Goal: Browse casually: Explore the website without a specific task or goal

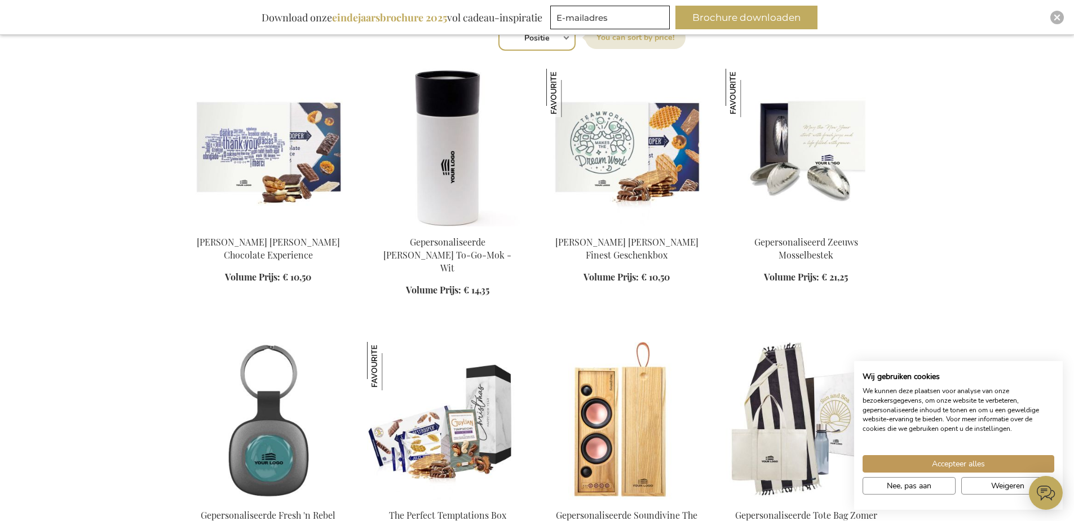
scroll to position [395, 0]
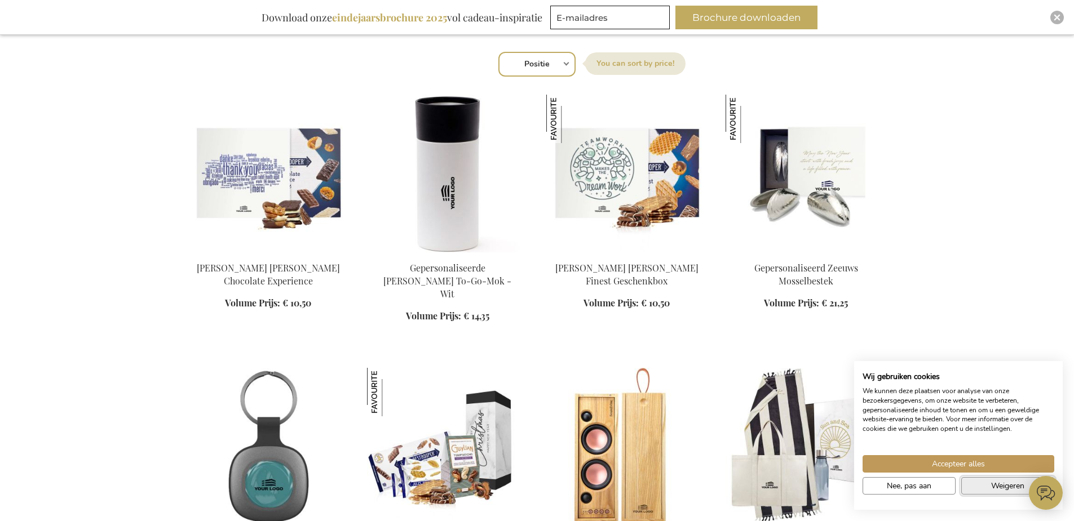
click at [1015, 489] on span "Weigeren" at bounding box center [1007, 486] width 33 height 12
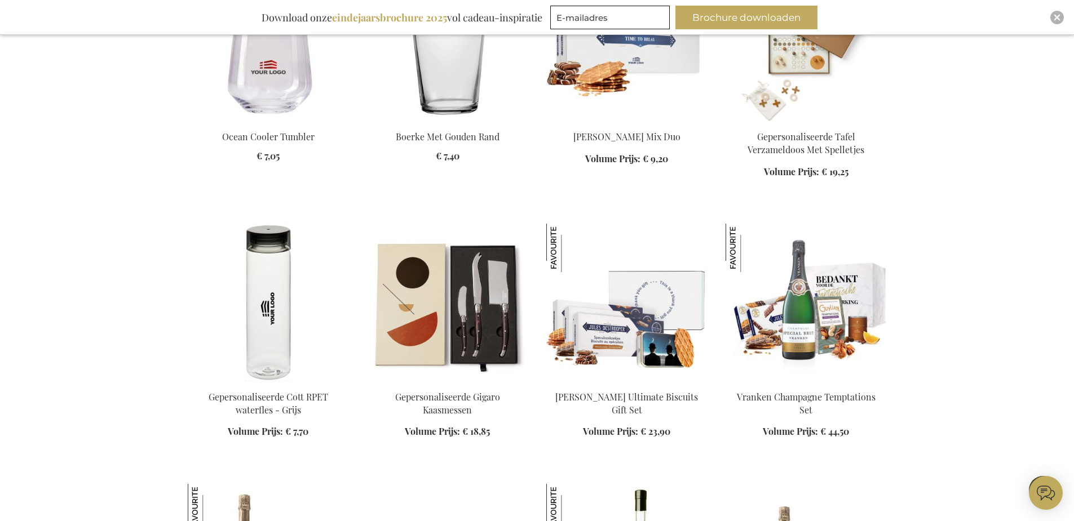
scroll to position [1071, 0]
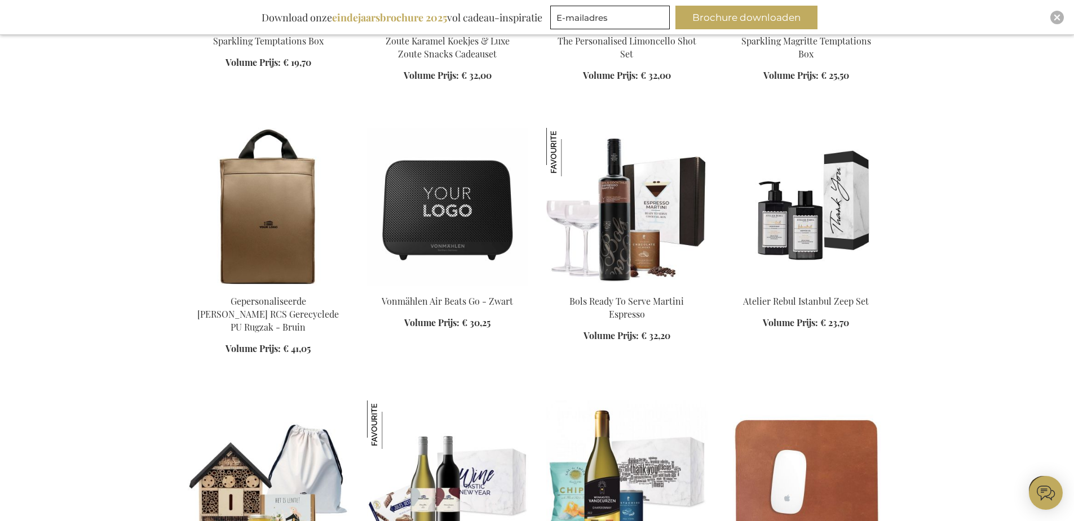
scroll to position [1691, 0]
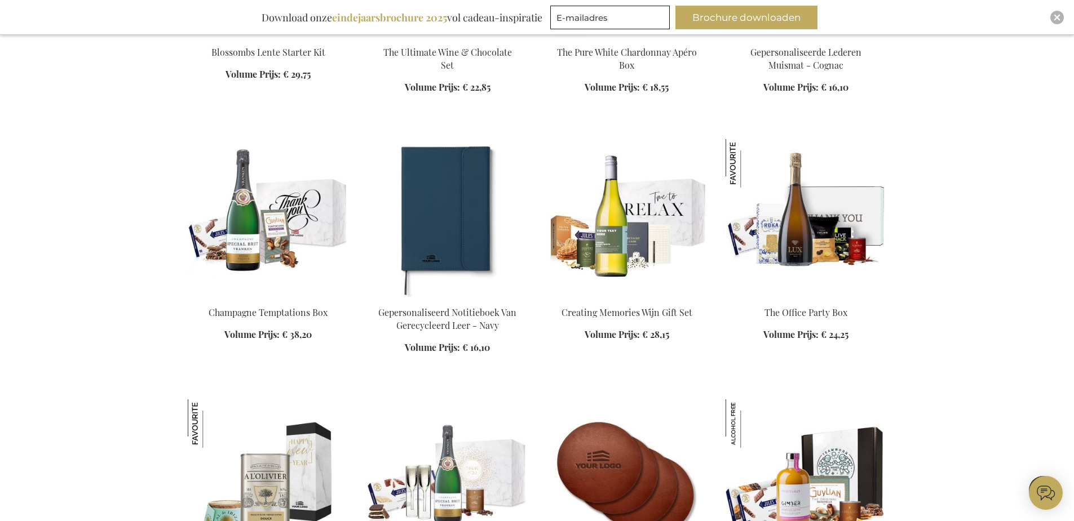
scroll to position [2368, 0]
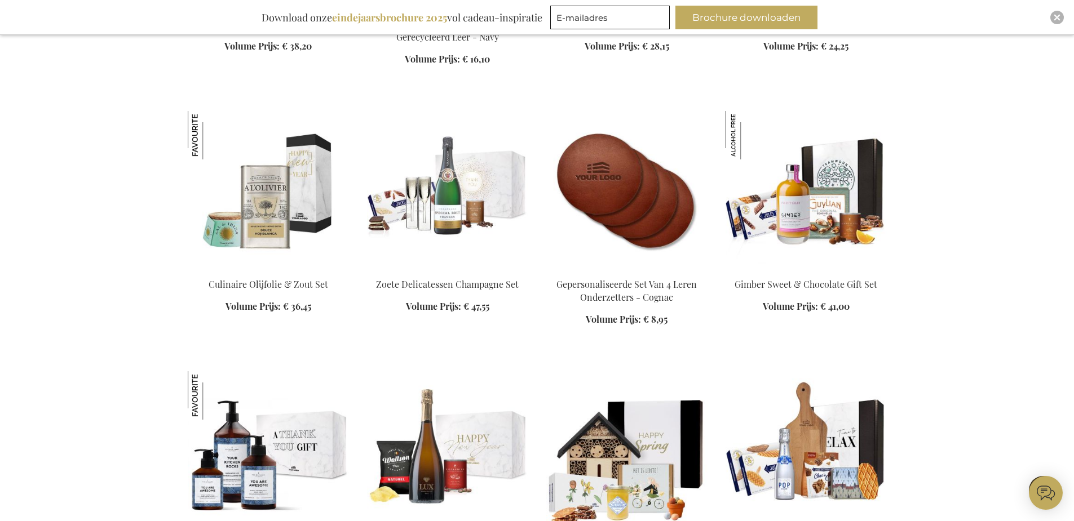
scroll to position [2537, 0]
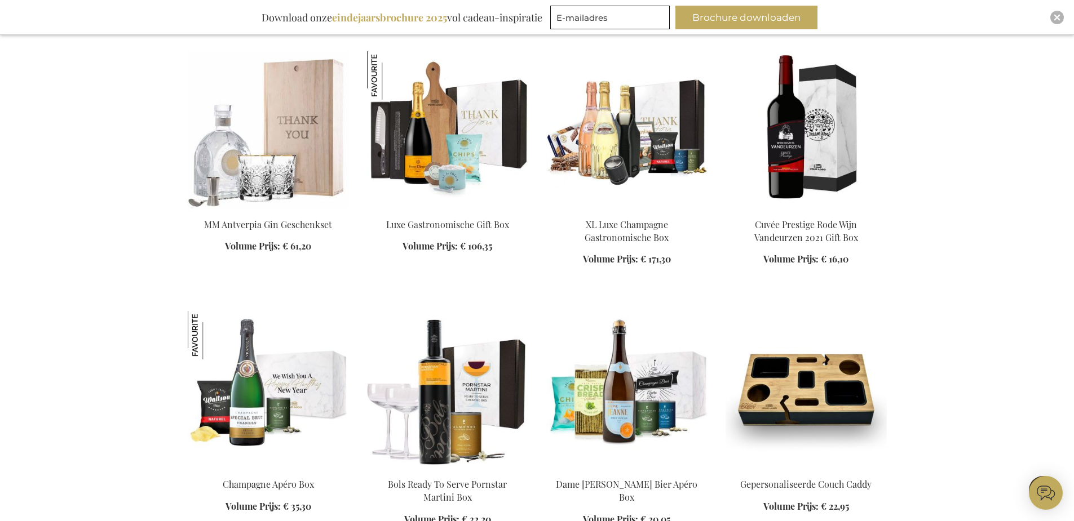
scroll to position [3383, 0]
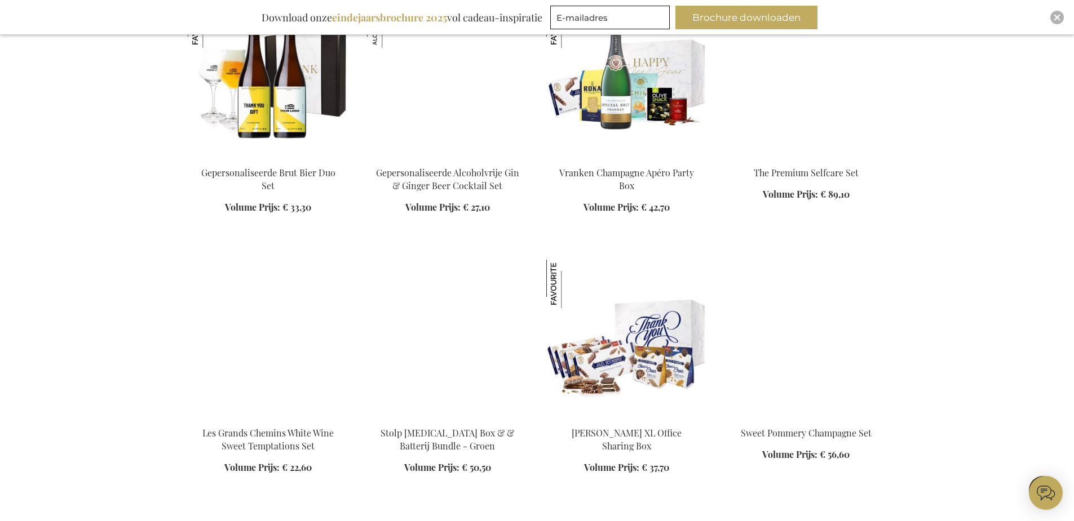
scroll to position [4454, 0]
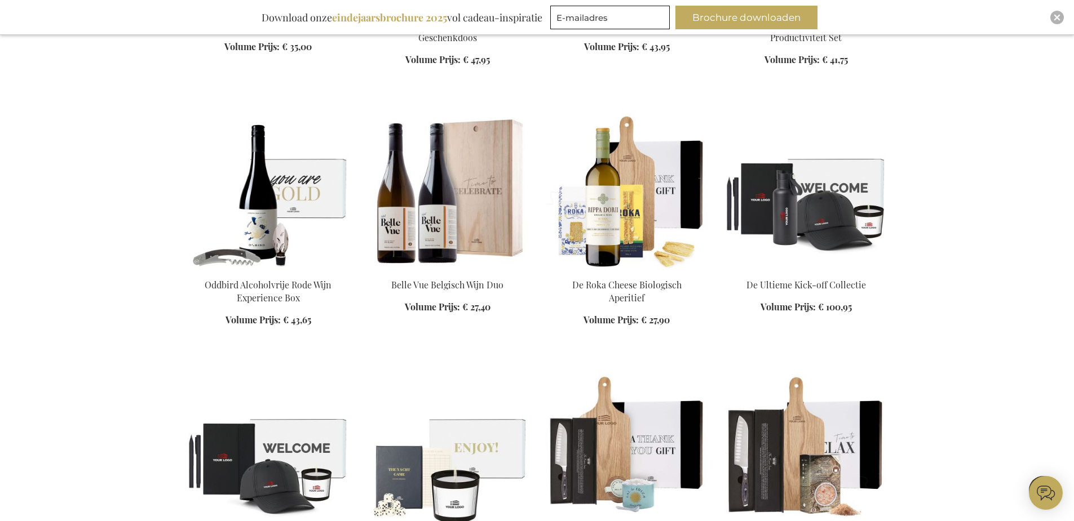
scroll to position [5638, 0]
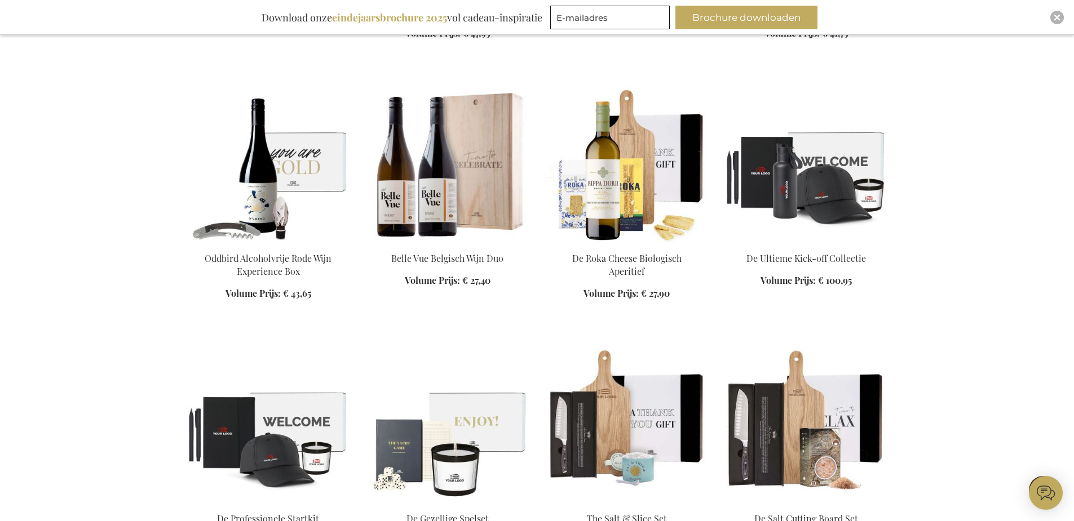
drag, startPoint x: 1000, startPoint y: 290, endPoint x: 995, endPoint y: 321, distance: 32.0
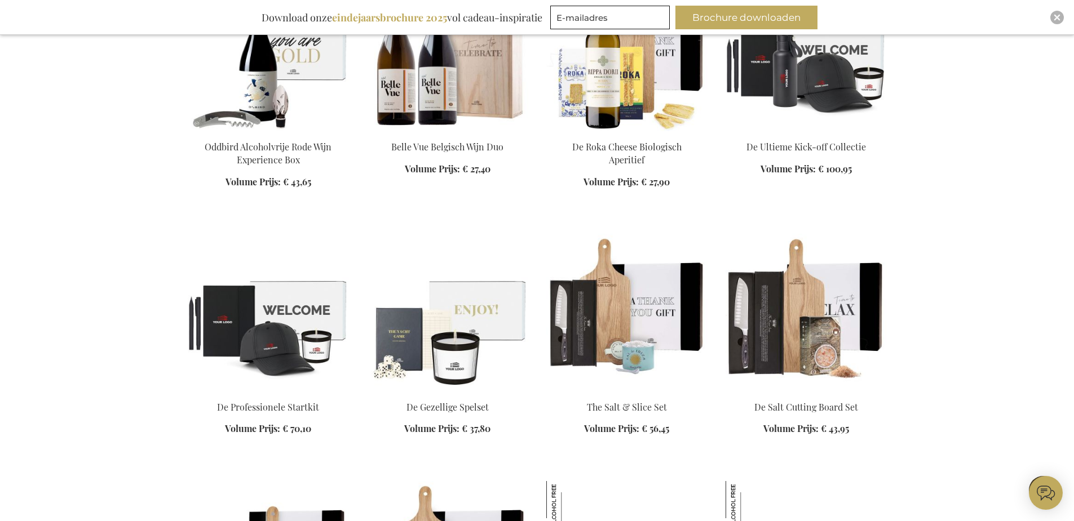
scroll to position [5750, 0]
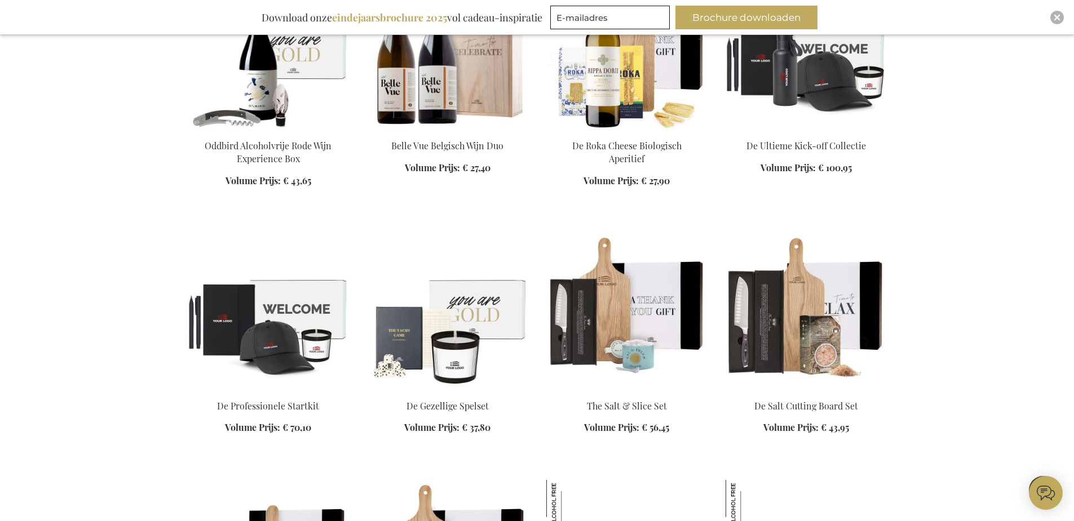
click at [388, 303] on img at bounding box center [447, 312] width 161 height 158
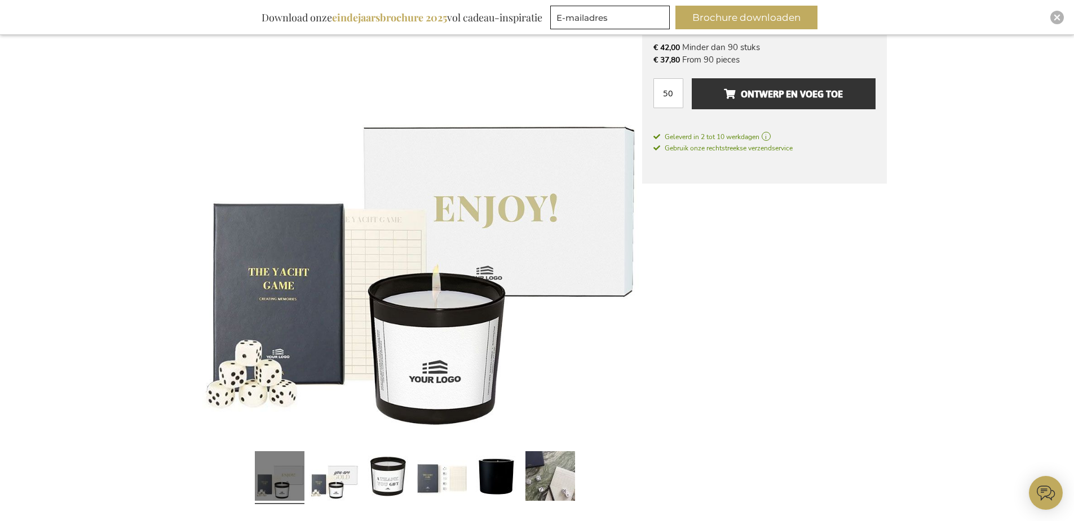
scroll to position [102, 0]
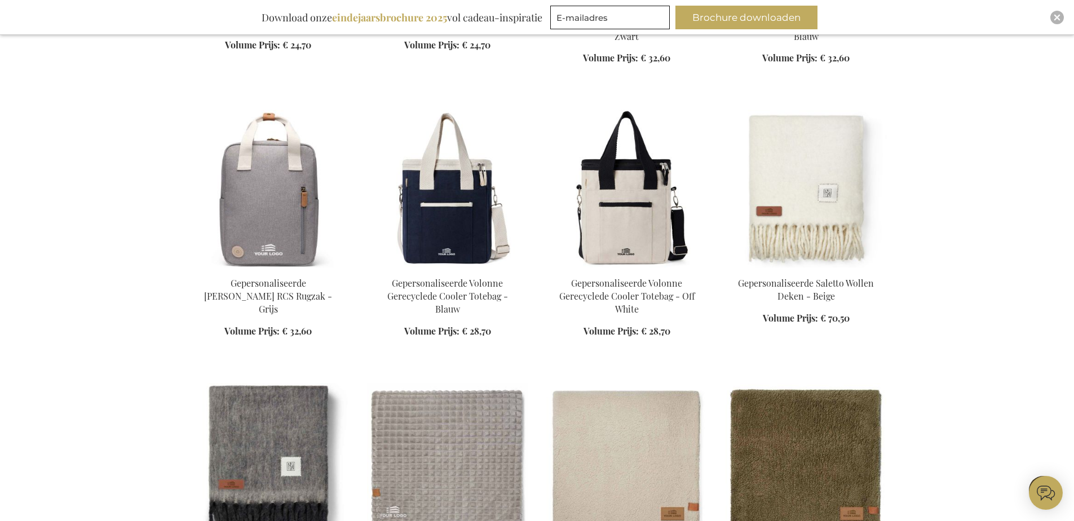
scroll to position [2011, 0]
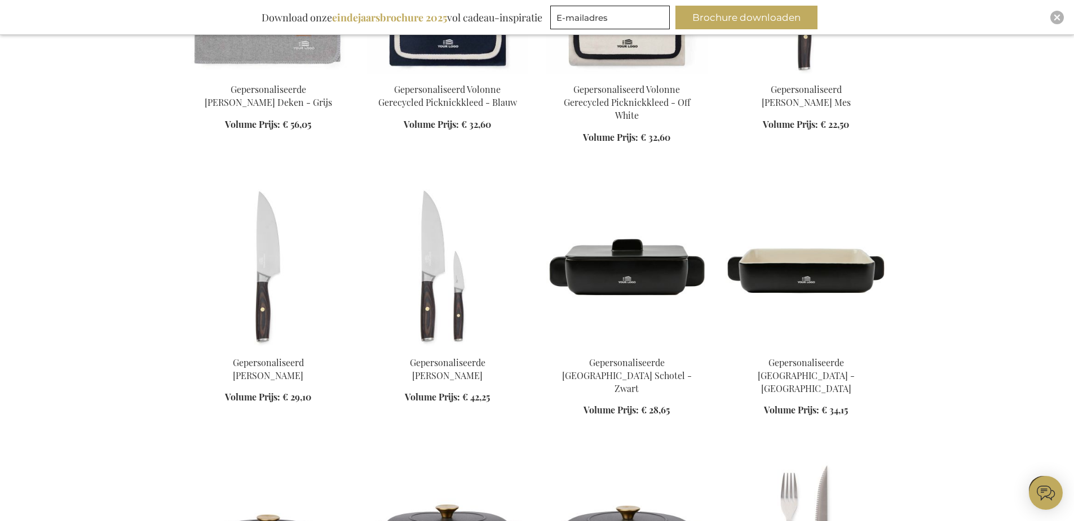
scroll to position [2744, 0]
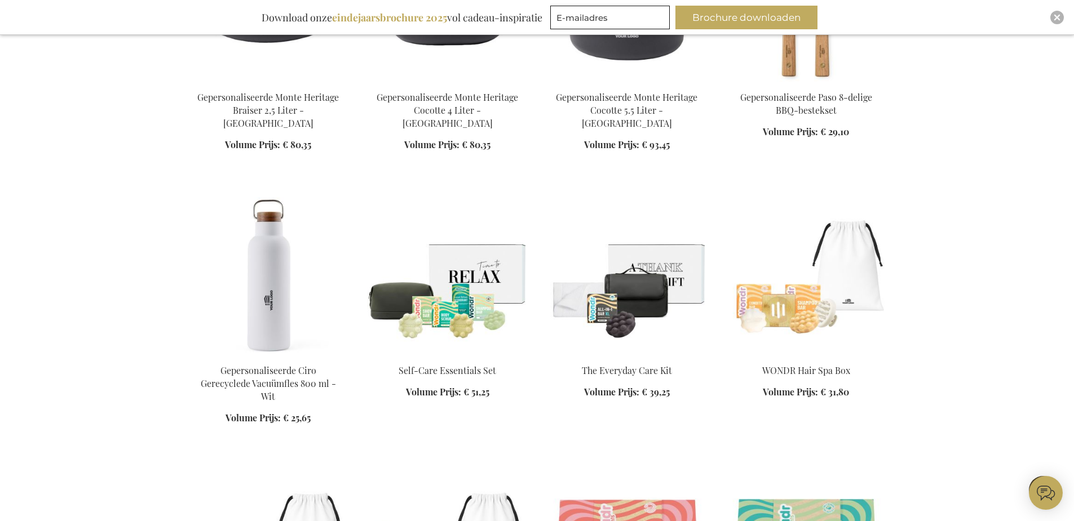
scroll to position [3308, 0]
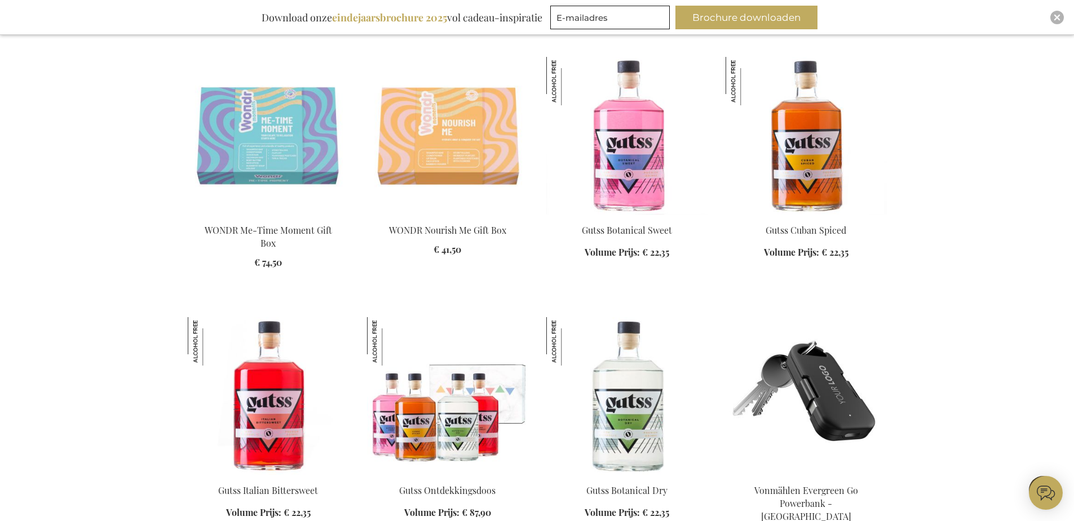
scroll to position [4041, 0]
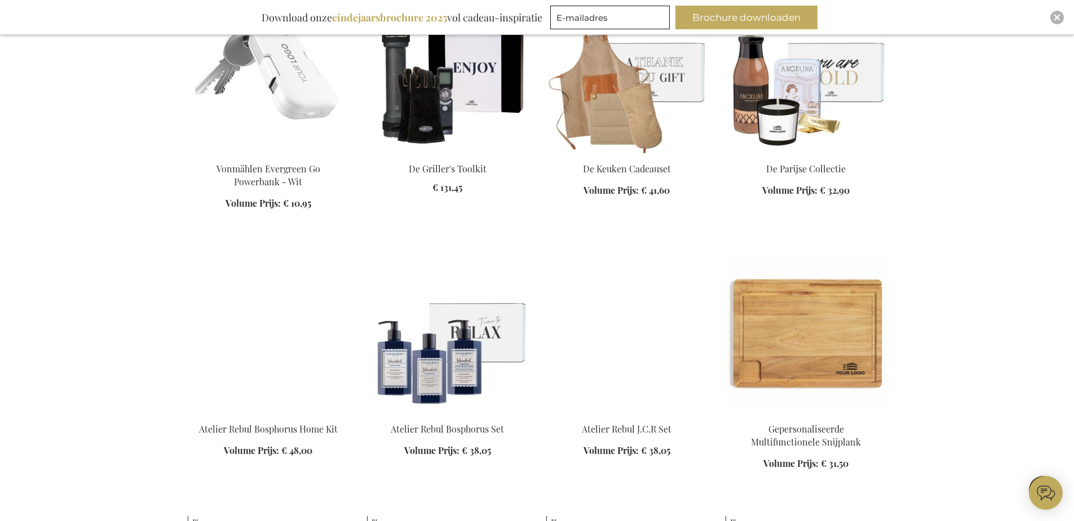
scroll to position [4548, 0]
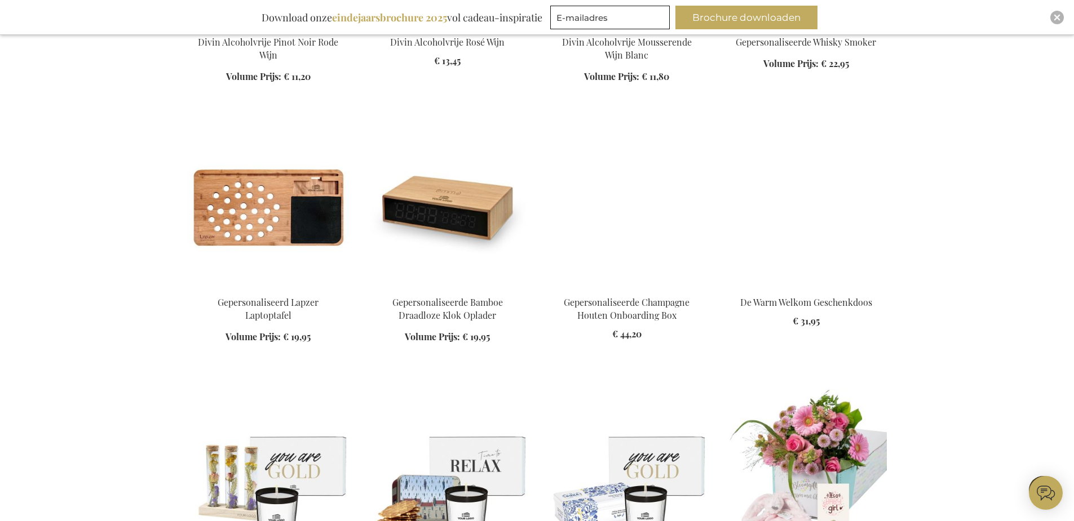
scroll to position [6240, 0]
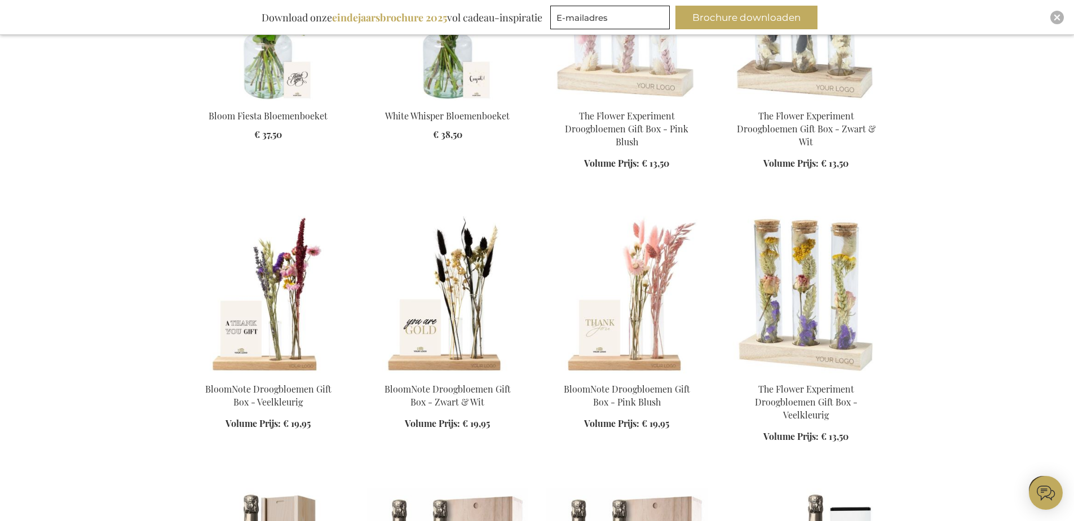
scroll to position [7987, 0]
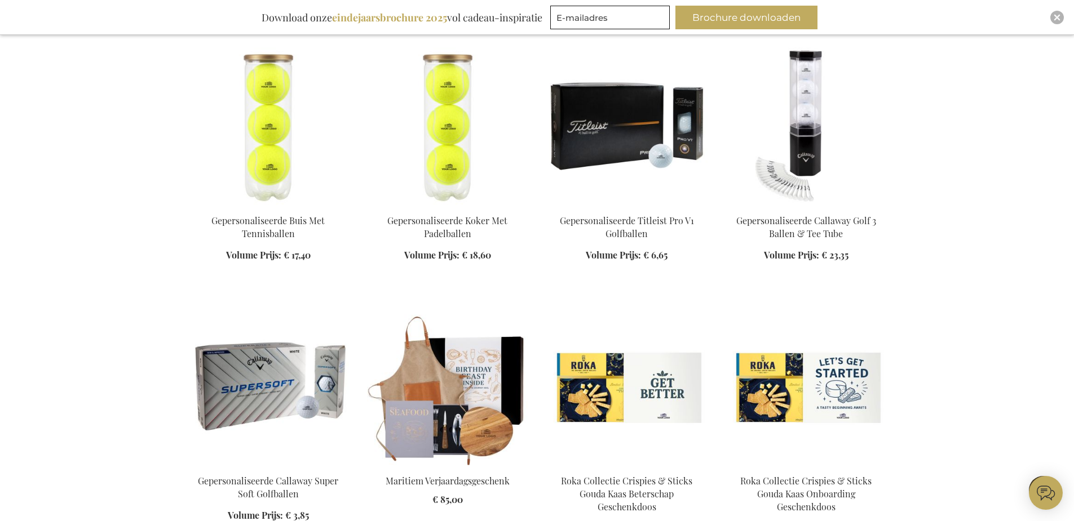
scroll to position [9228, 0]
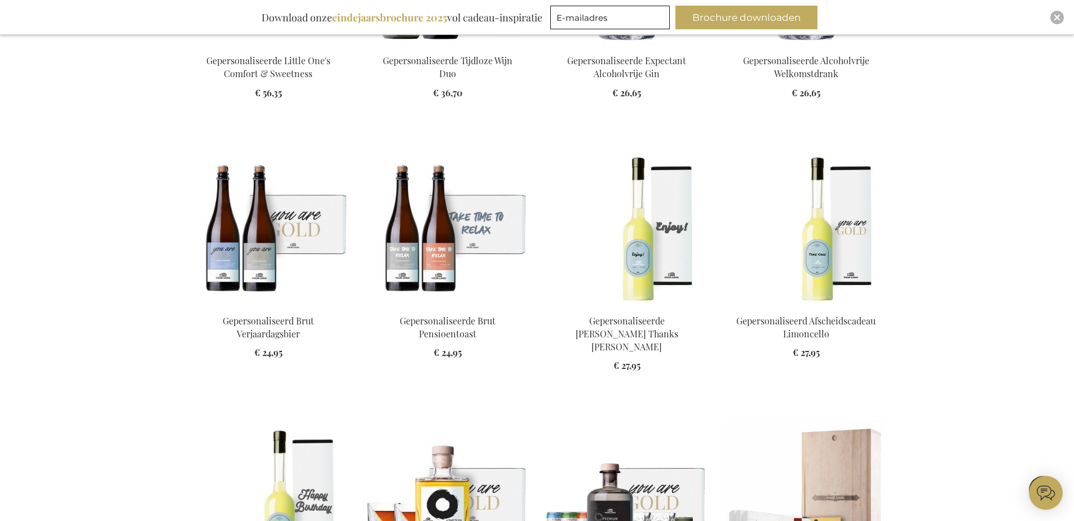
scroll to position [10693, 0]
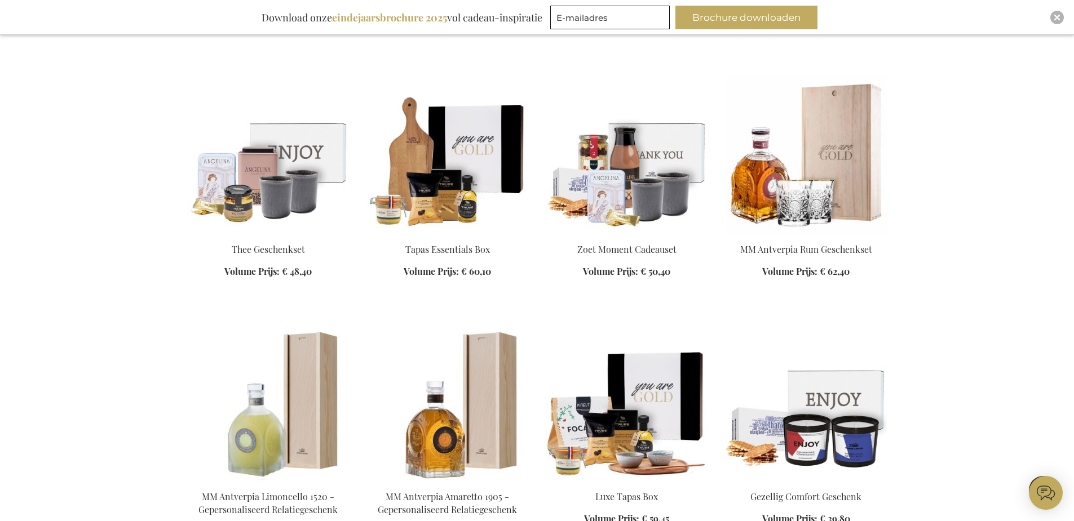
scroll to position [11877, 0]
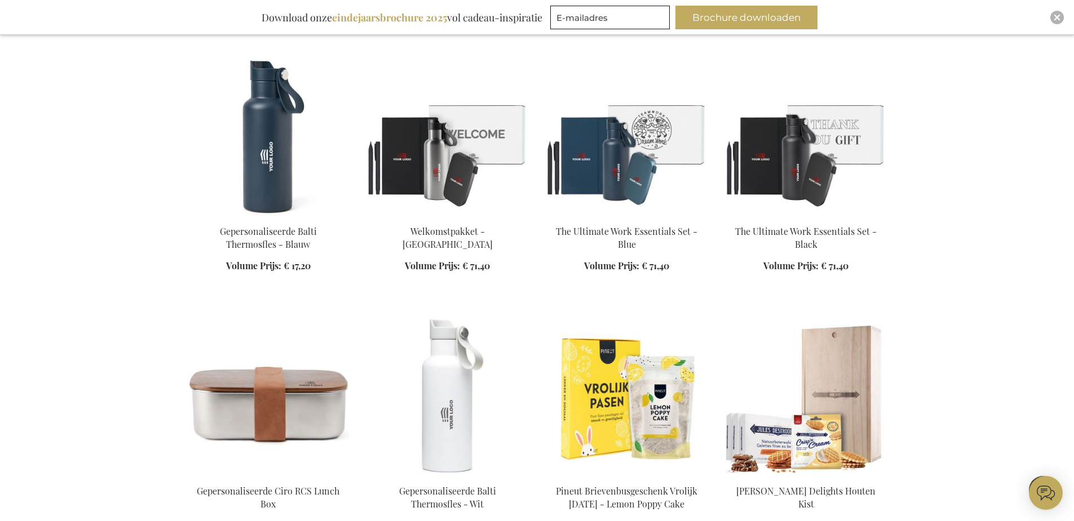
scroll to position [13005, 0]
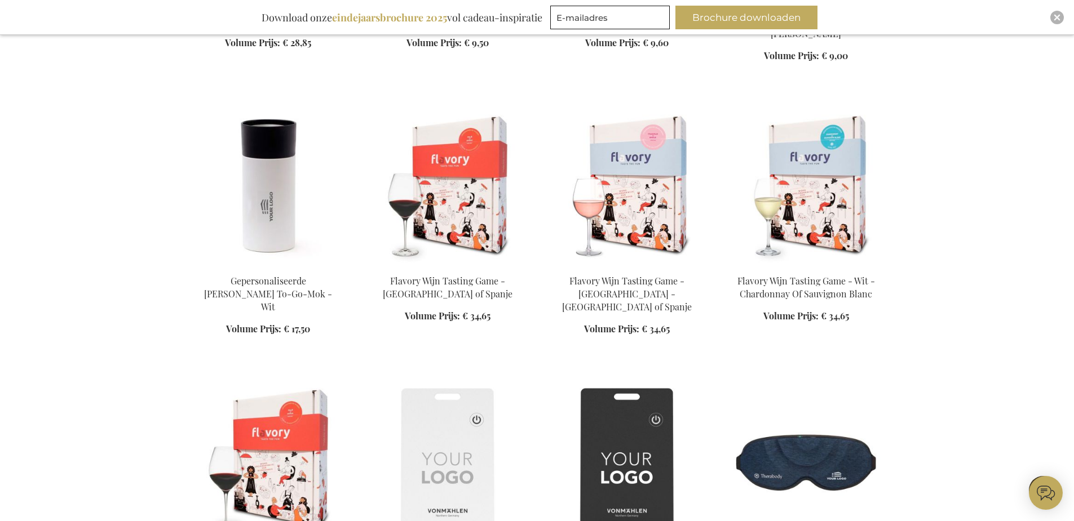
scroll to position [13738, 0]
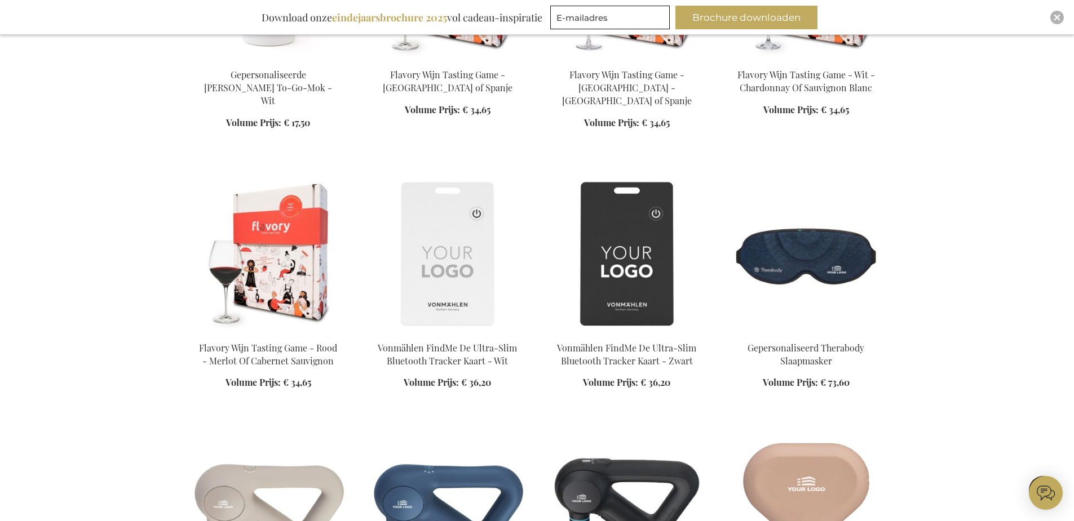
scroll to position [13963, 0]
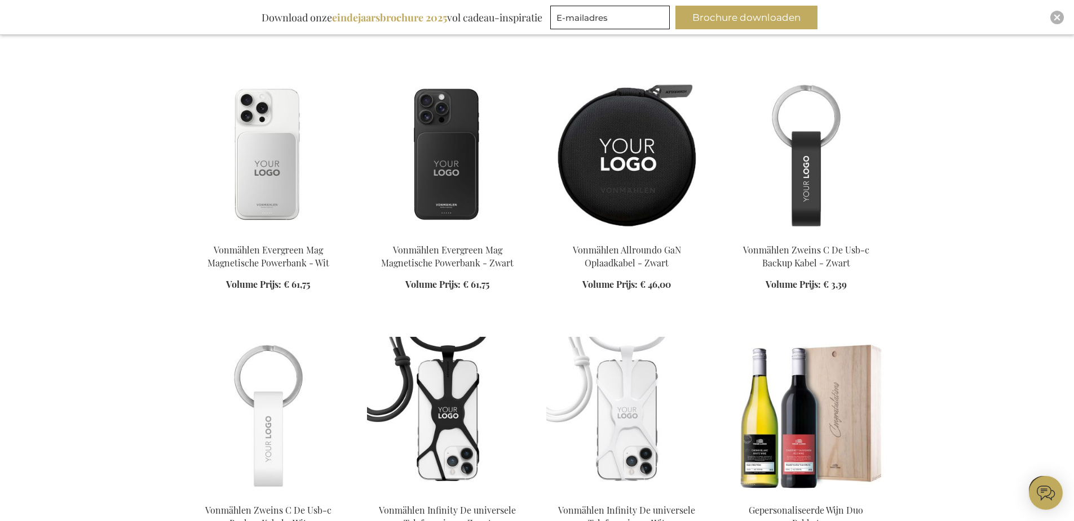
scroll to position [15542, 0]
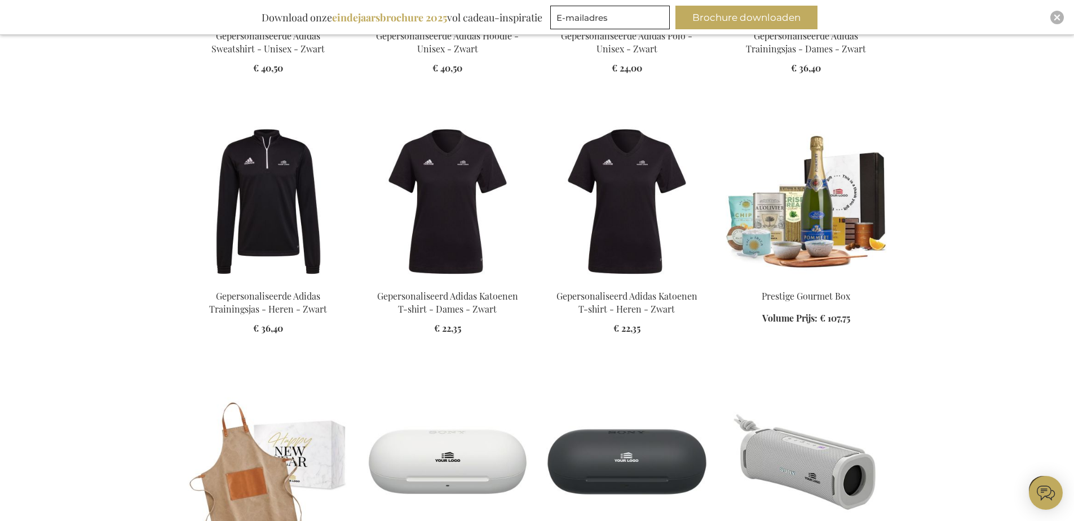
scroll to position [16838, 0]
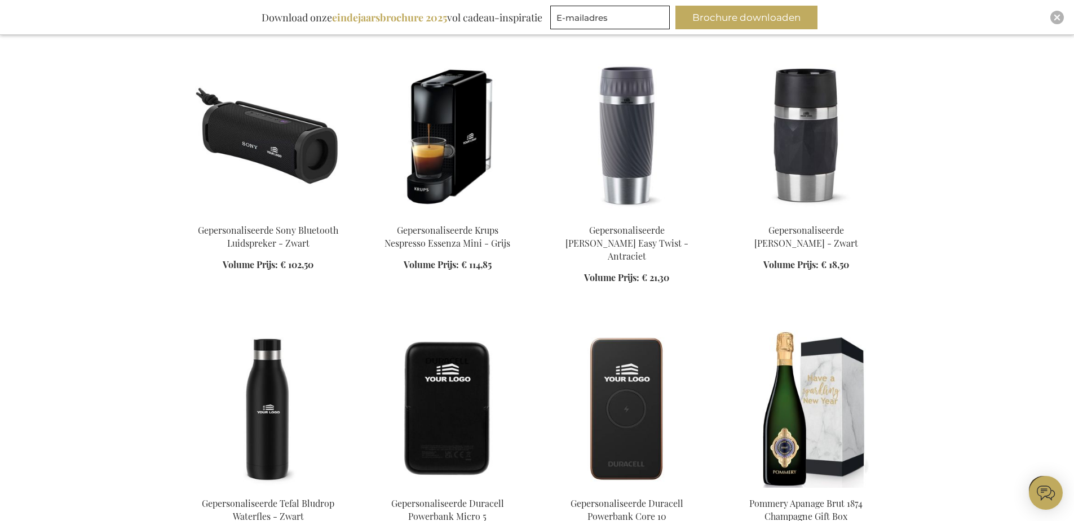
scroll to position [17515, 0]
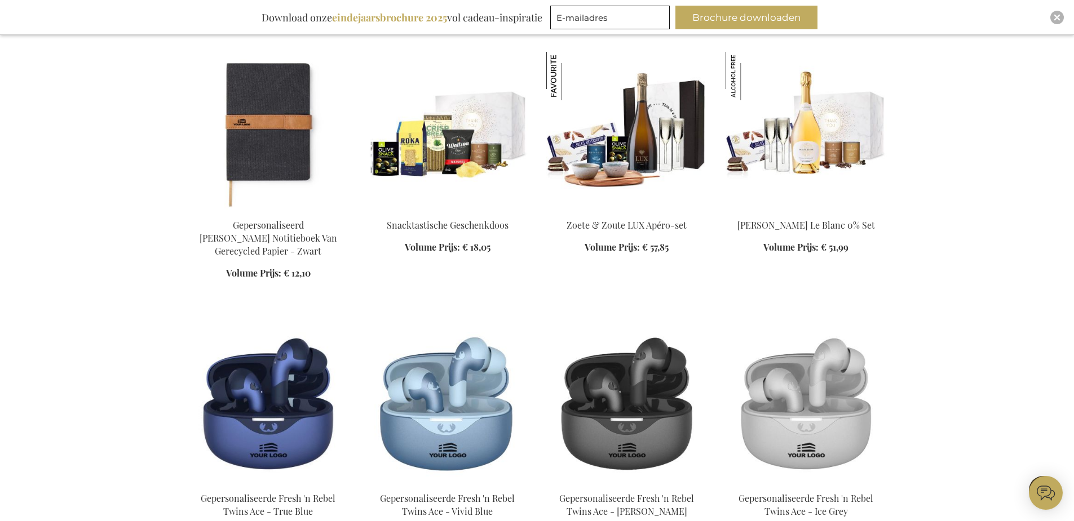
scroll to position [17909, 0]
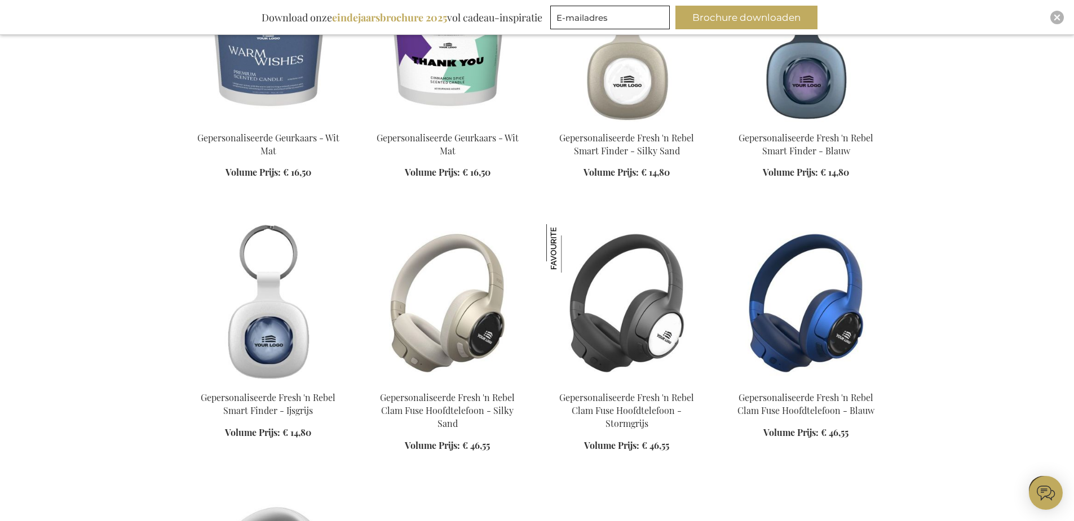
scroll to position [19432, 0]
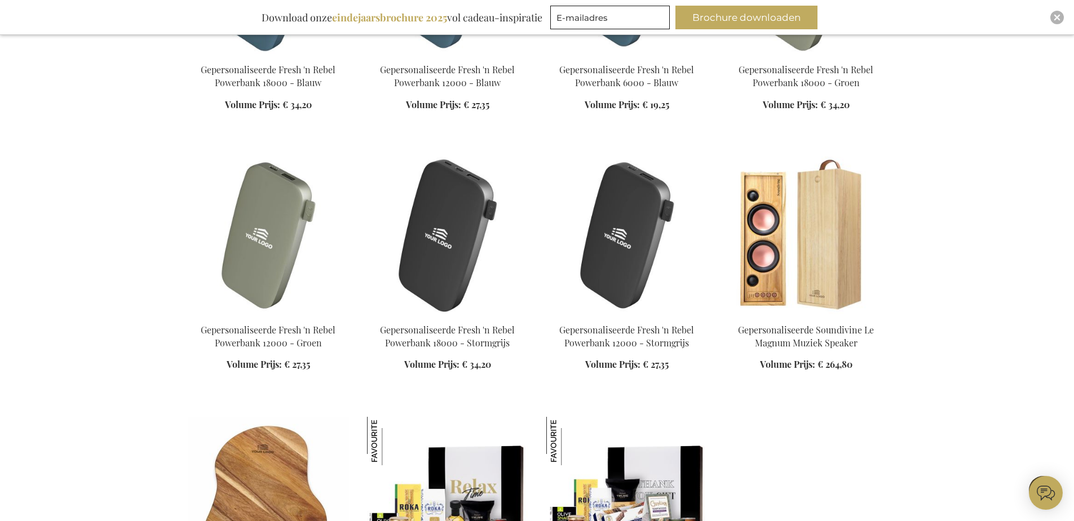
scroll to position [20277, 0]
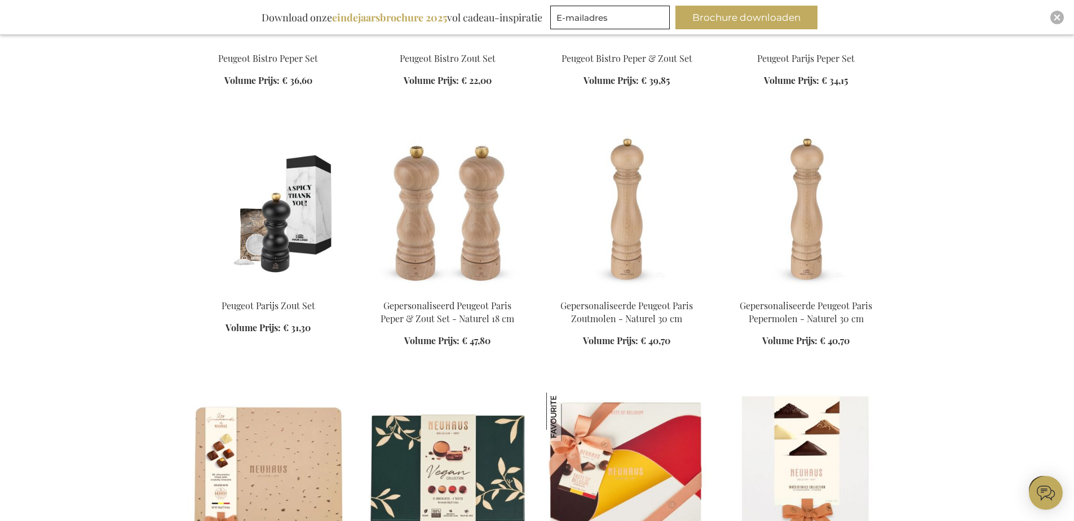
scroll to position [21236, 0]
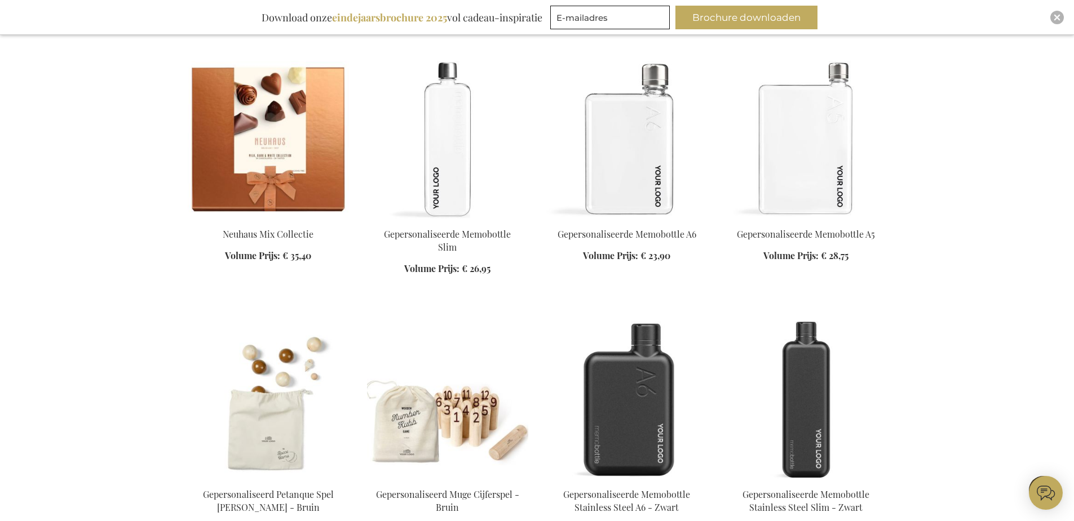
scroll to position [22081, 0]
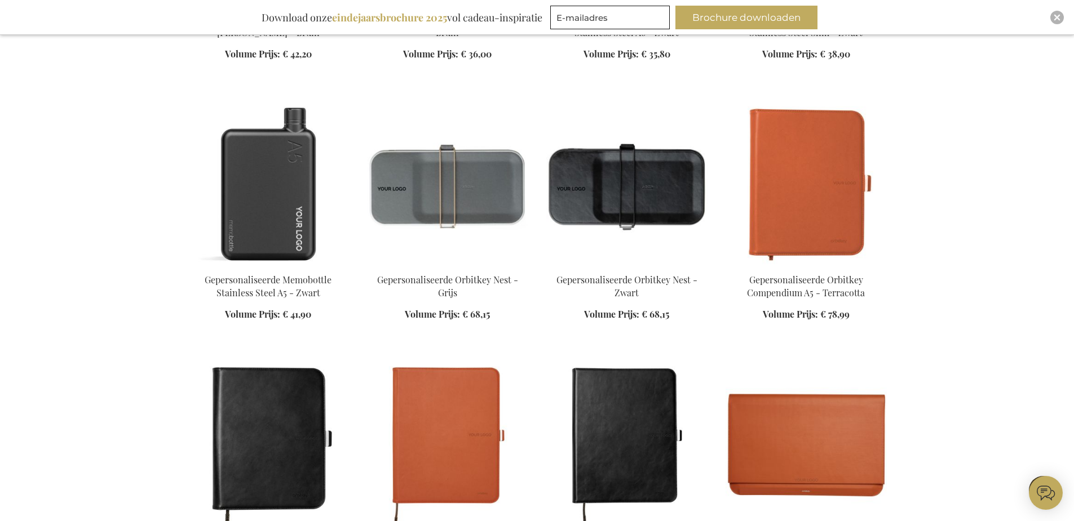
scroll to position [22363, 0]
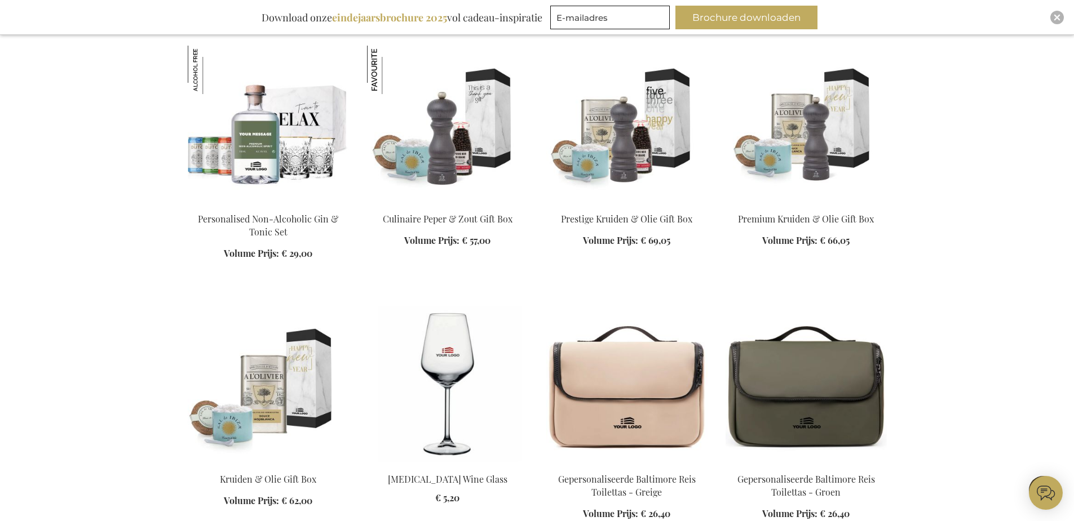
scroll to position [23660, 0]
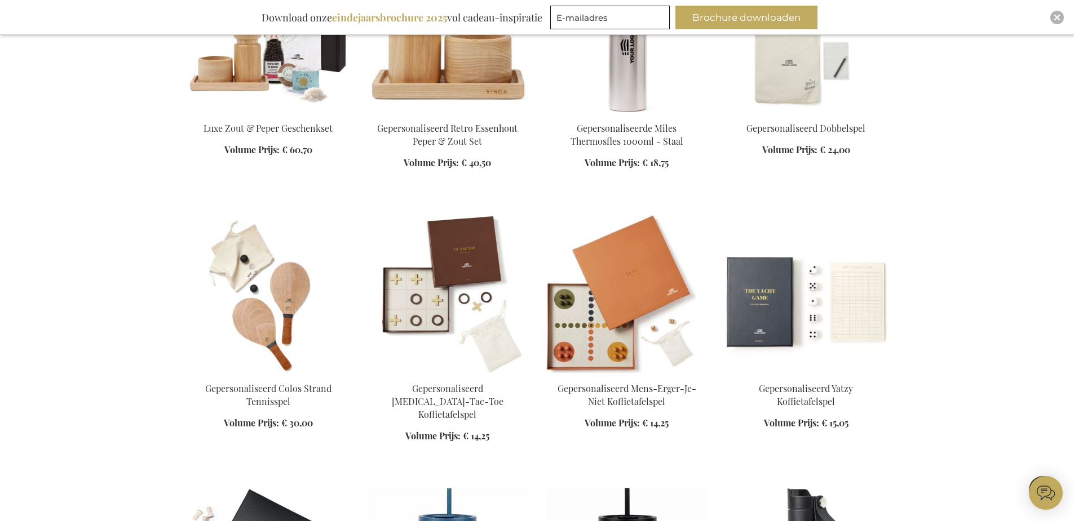
scroll to position [26986, 0]
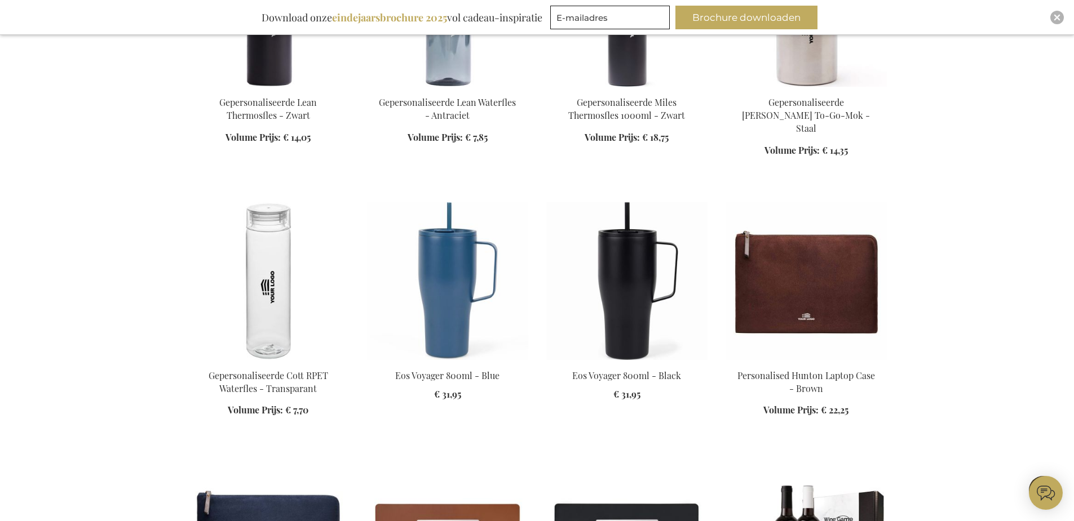
scroll to position [28057, 0]
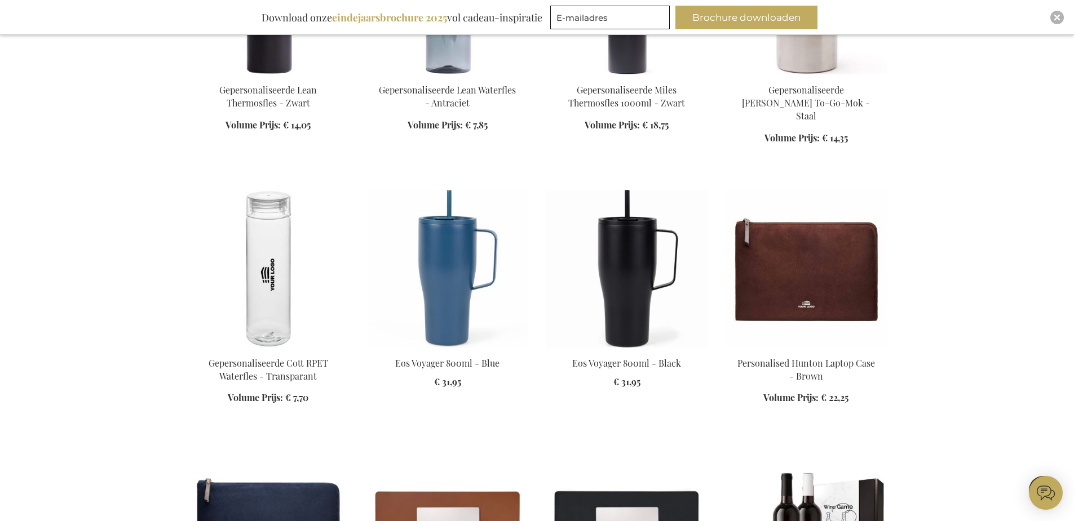
drag, startPoint x: 1041, startPoint y: 163, endPoint x: 993, endPoint y: 77, distance: 98.9
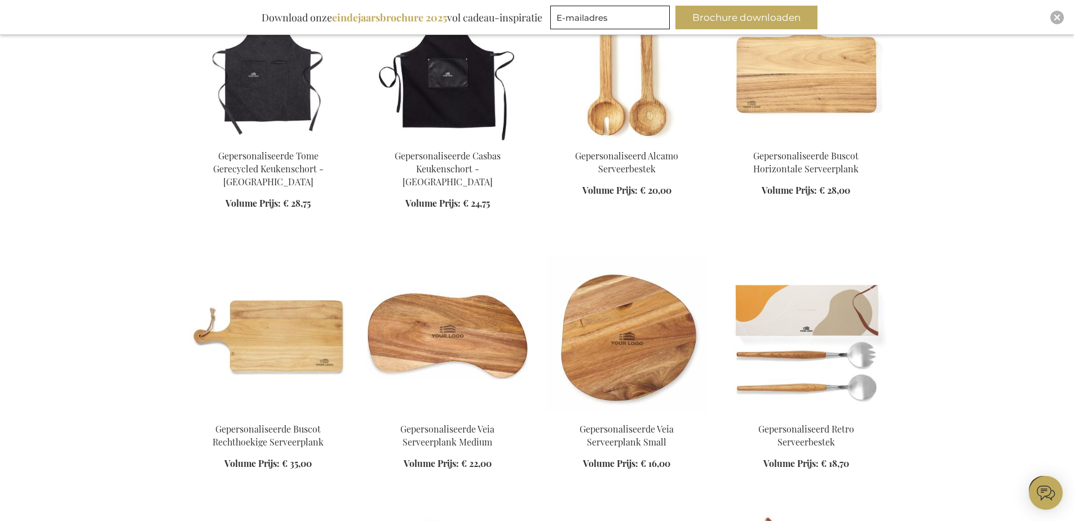
scroll to position [30199, 0]
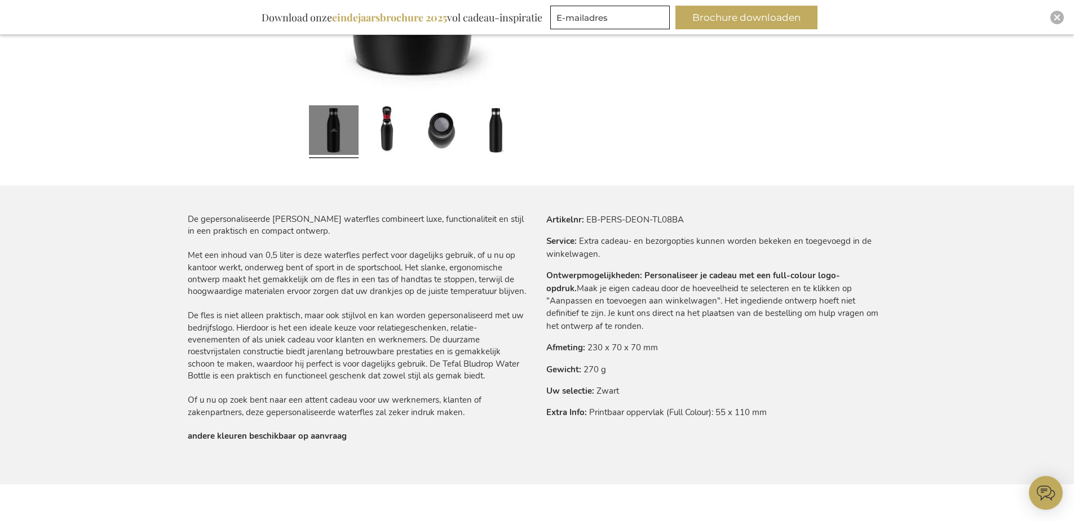
scroll to position [564, 0]
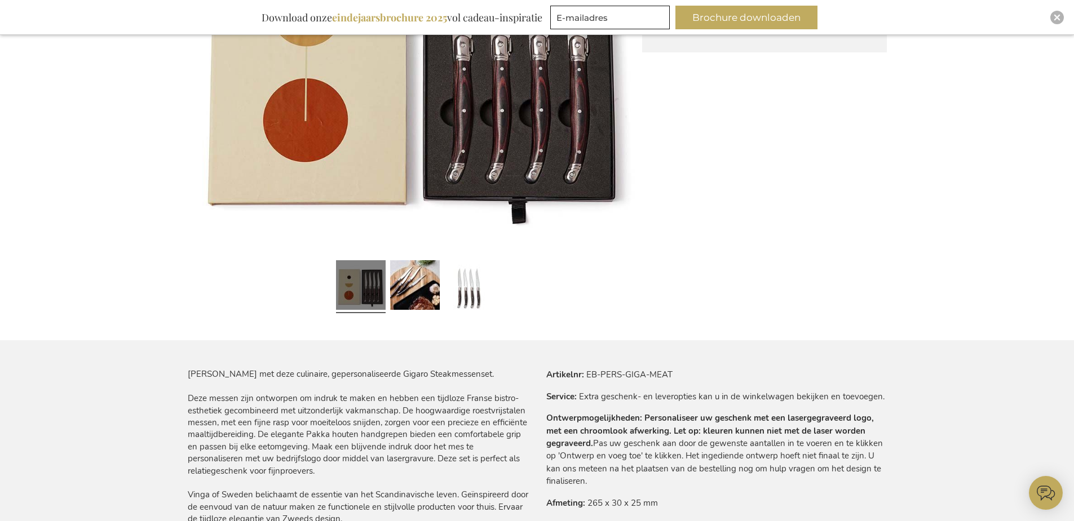
scroll to position [373, 0]
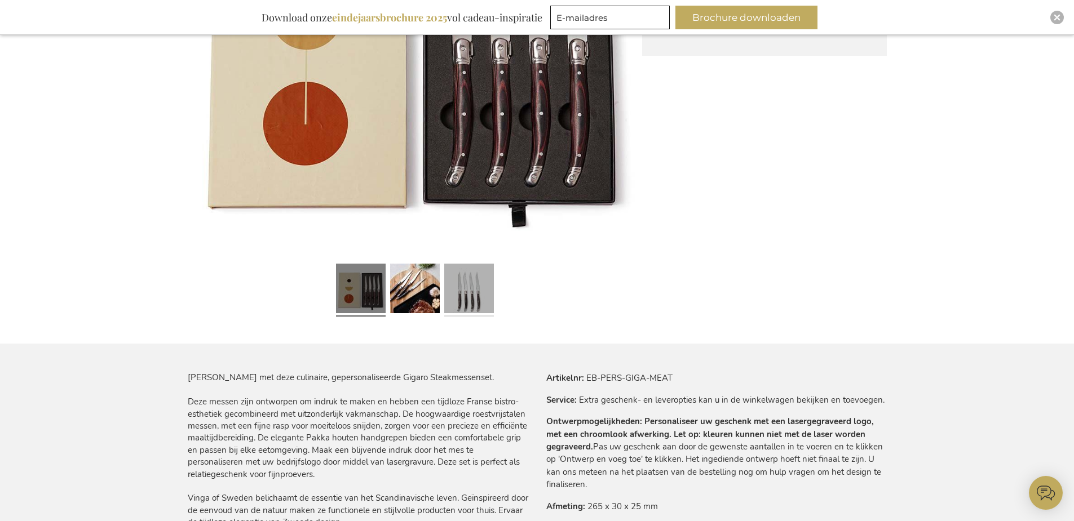
click at [483, 300] on link at bounding box center [469, 290] width 50 height 62
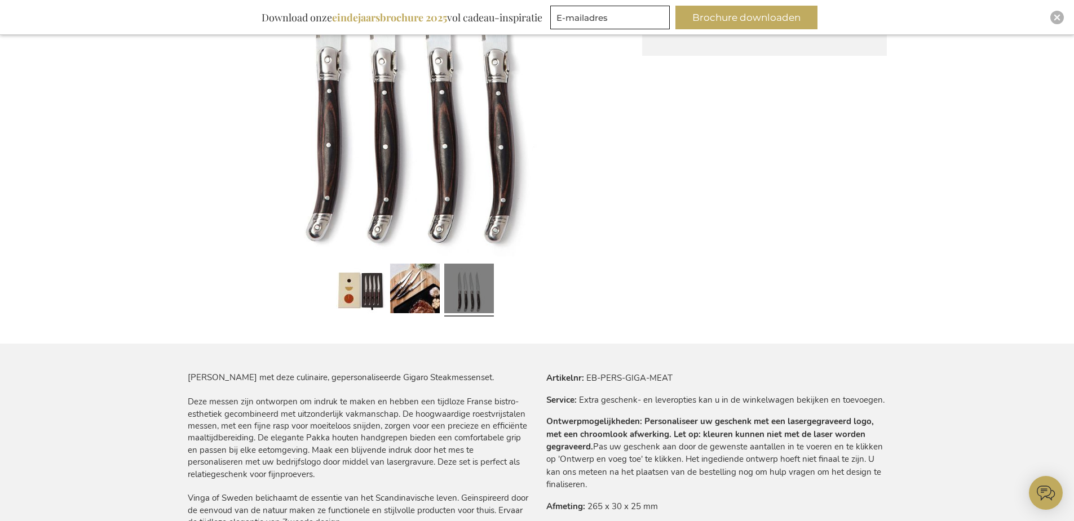
click at [488, 94] on img at bounding box center [415, 29] width 454 height 454
click at [418, 284] on link at bounding box center [415, 290] width 50 height 62
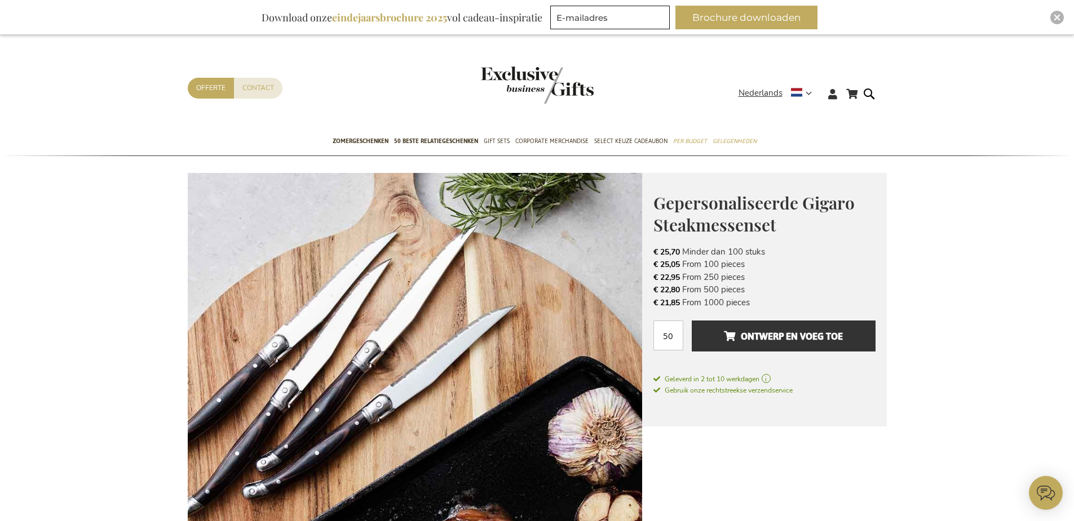
scroll to position [0, 0]
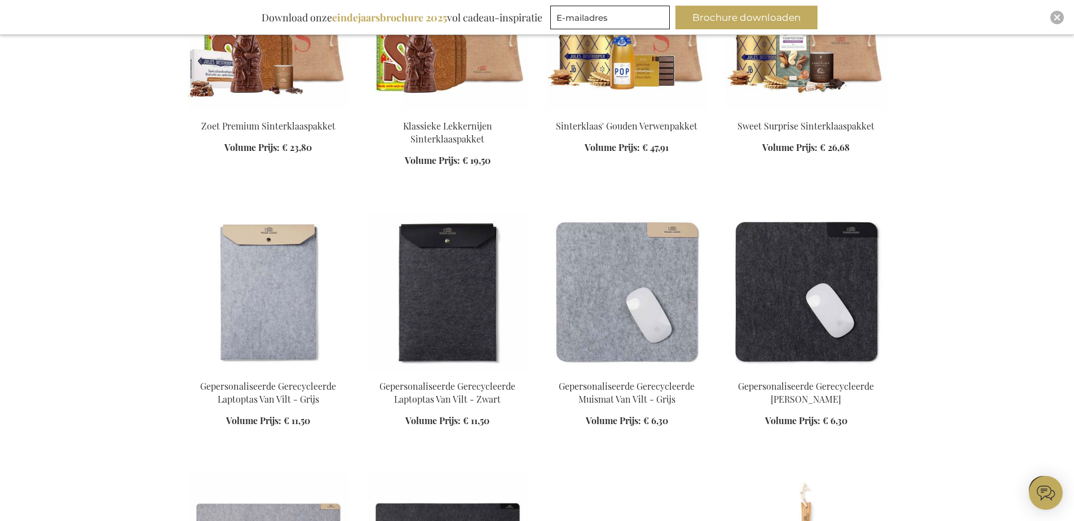
scroll to position [1560, 0]
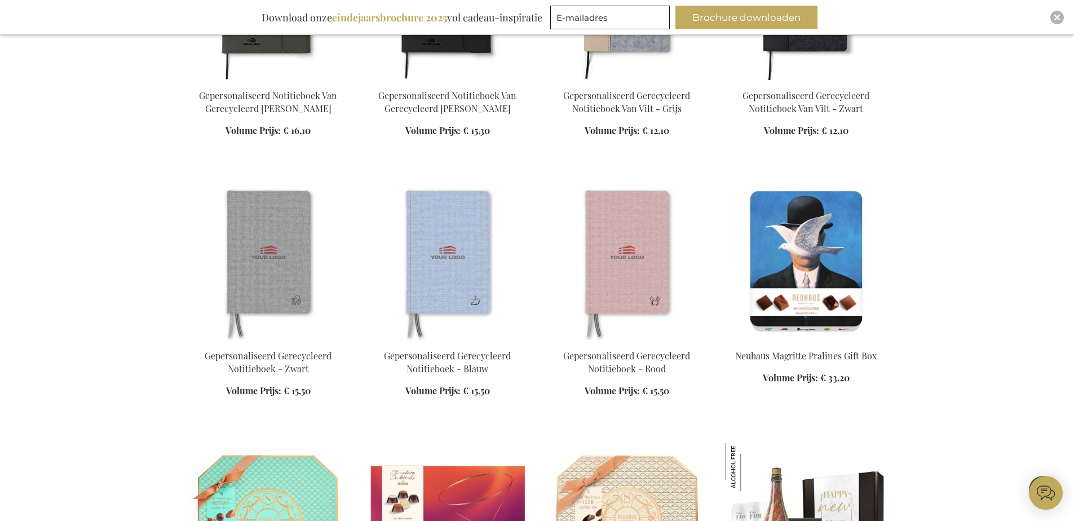
scroll to position [2237, 0]
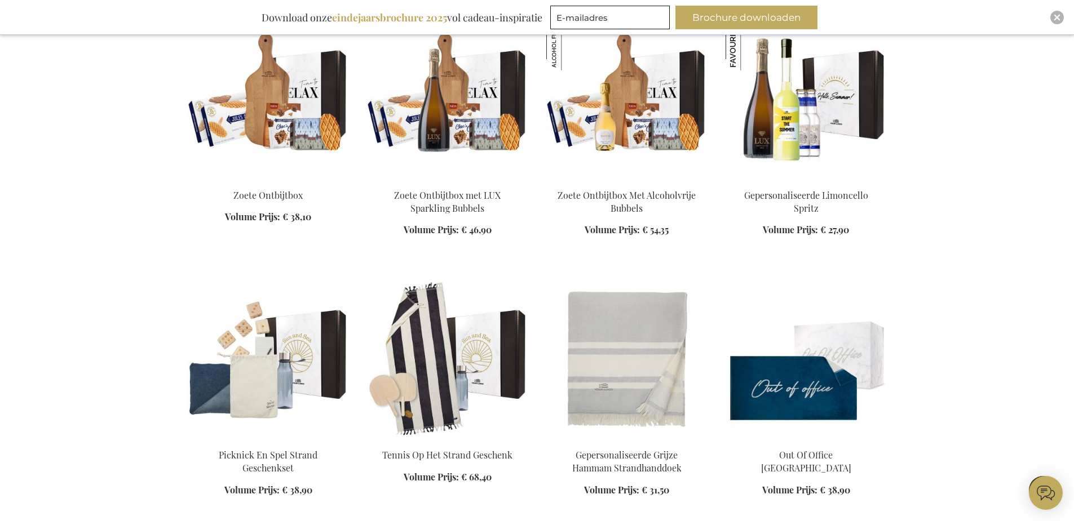
scroll to position [3590, 0]
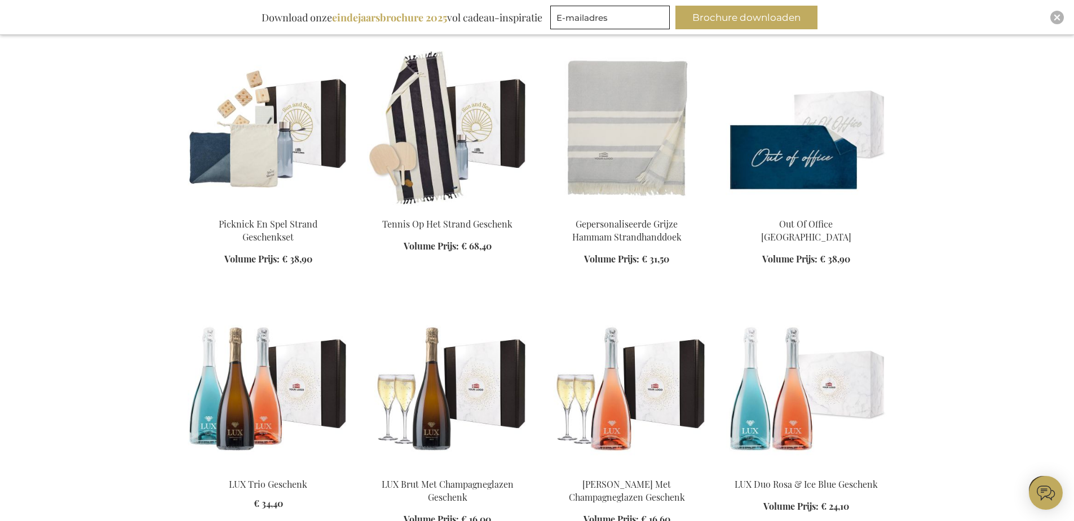
scroll to position [3703, 0]
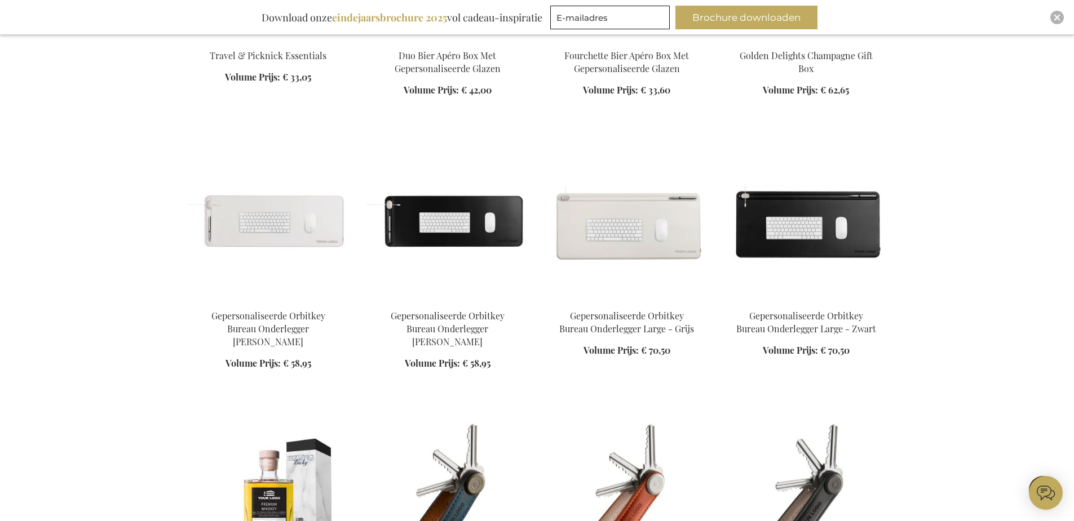
scroll to position [6409, 0]
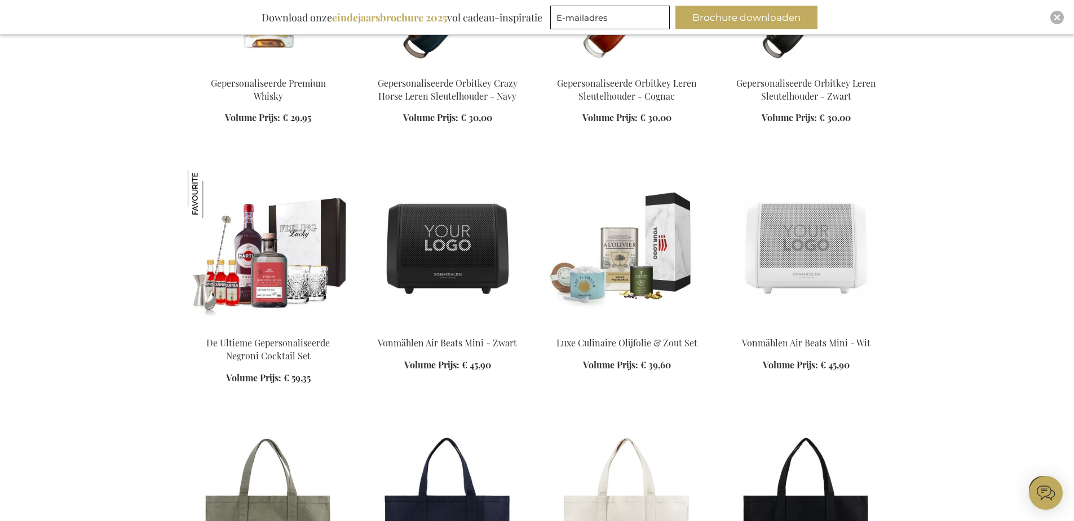
scroll to position [6691, 0]
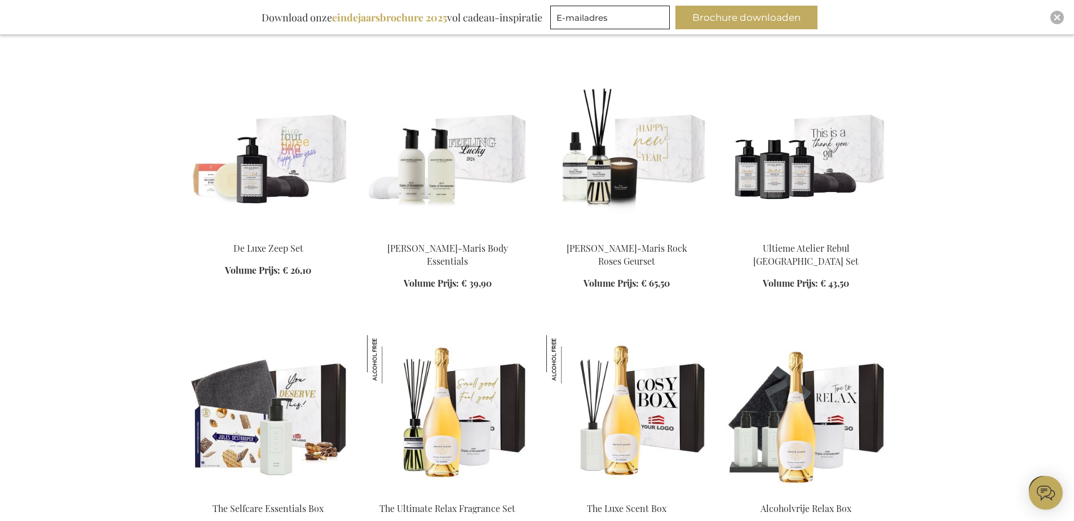
scroll to position [8607, 0]
